Goal: Check status: Check status

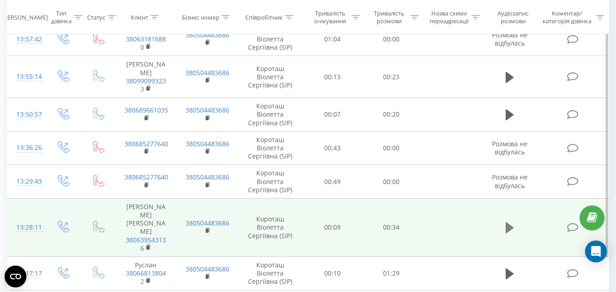
click at [510, 222] on icon at bounding box center [510, 227] width 8 height 11
click at [508, 222] on icon at bounding box center [510, 228] width 8 height 13
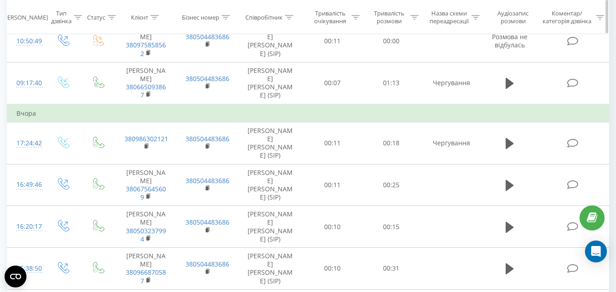
scroll to position [410, 0]
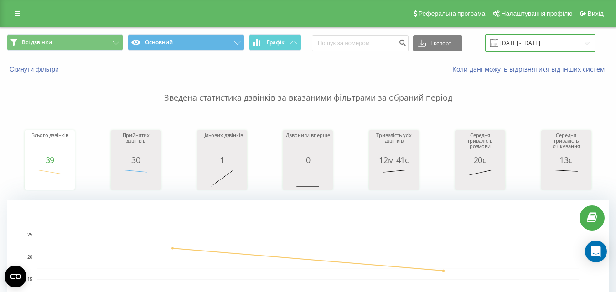
click at [517, 36] on input "[DATE] - [DATE]" at bounding box center [540, 43] width 110 height 18
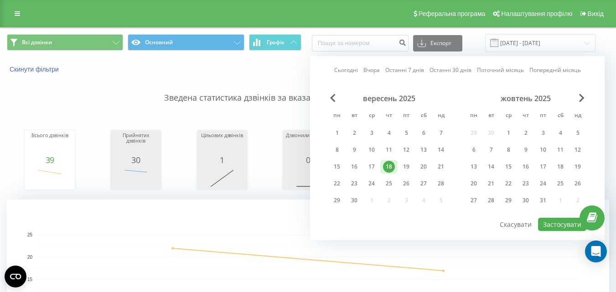
click at [140, 84] on p "Зведена статистика дзвінків за вказаними фільтрами за обраний період" at bounding box center [308, 89] width 602 height 30
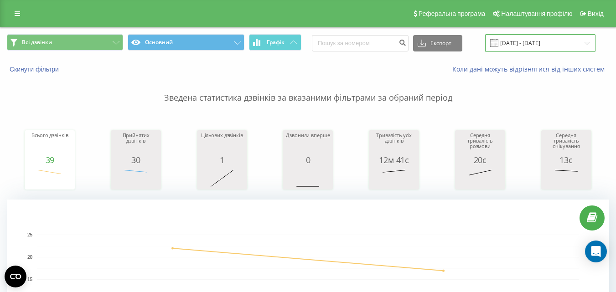
click at [525, 47] on input "[DATE] - [DATE]" at bounding box center [540, 43] width 110 height 18
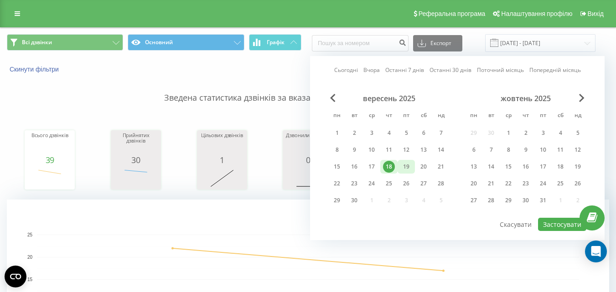
click at [404, 162] on div "19" at bounding box center [406, 167] width 12 height 12
click at [553, 231] on div "Сьогодні Вчора Останні 7 днів Останні 30 днів Поточний місяць Попередній місяць…" at bounding box center [457, 148] width 295 height 184
click at [551, 225] on button "Застосувати" at bounding box center [562, 224] width 48 height 13
type input "19.09.2025 - 19.09.2025"
